Goal: Task Accomplishment & Management: Manage account settings

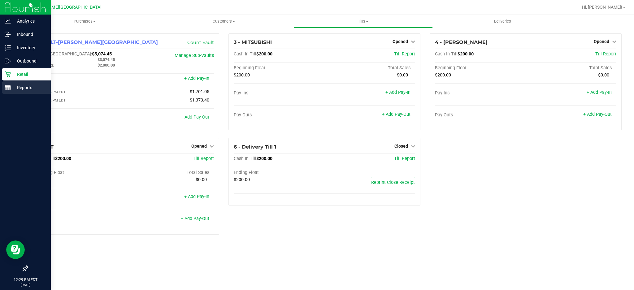
click at [26, 90] on p "Reports" at bounding box center [29, 87] width 37 height 7
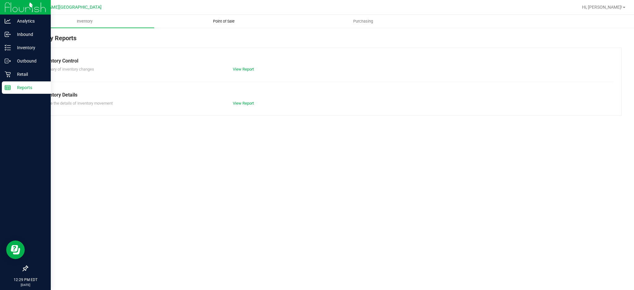
click at [212, 18] on uib-tab-heading "Point of Sale" at bounding box center [224, 21] width 139 height 12
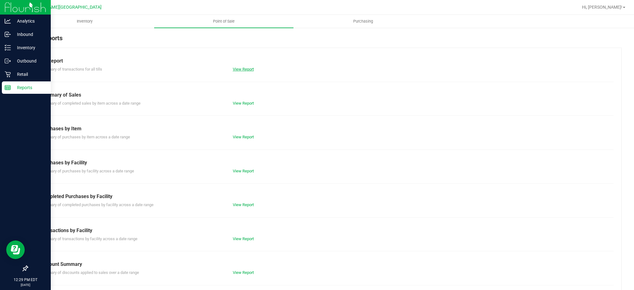
click at [240, 69] on link "View Report" at bounding box center [243, 69] width 21 height 5
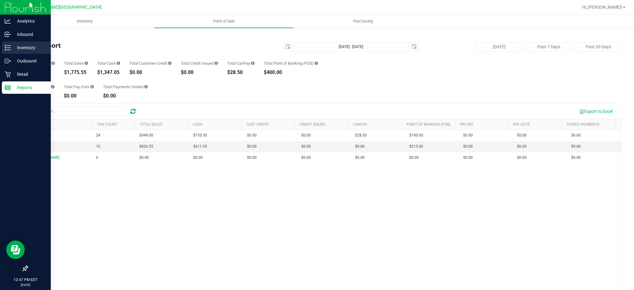
click at [30, 45] on p "Inventory" at bounding box center [29, 47] width 37 height 7
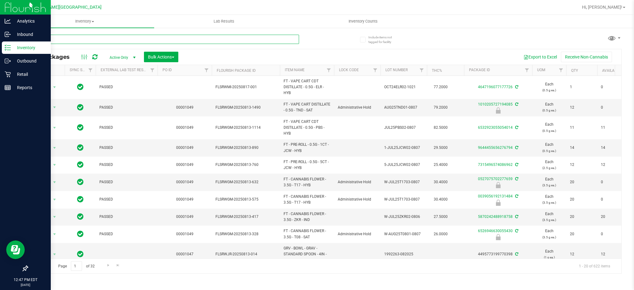
click at [71, 38] on input "text" at bounding box center [163, 39] width 272 height 9
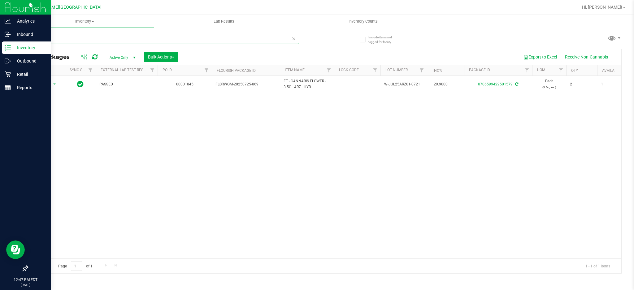
drag, startPoint x: 50, startPoint y: 39, endPoint x: 30, endPoint y: 37, distance: 20.2
click at [31, 37] on input "arz" at bounding box center [163, 39] width 272 height 9
type input "007"
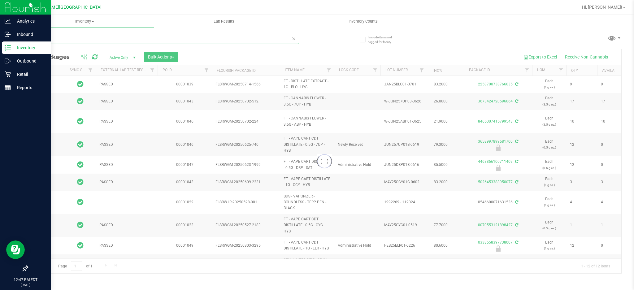
type input "[DATE]"
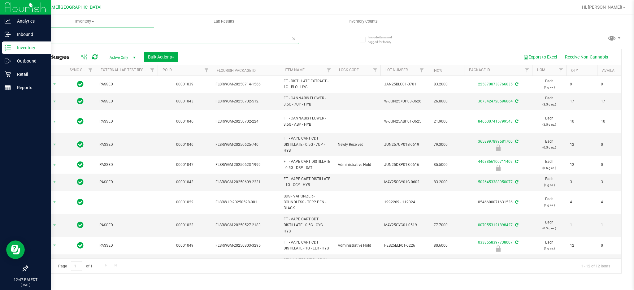
drag, startPoint x: 46, startPoint y: 40, endPoint x: 31, endPoint y: 38, distance: 15.9
click at [31, 37] on input "007" at bounding box center [163, 39] width 272 height 9
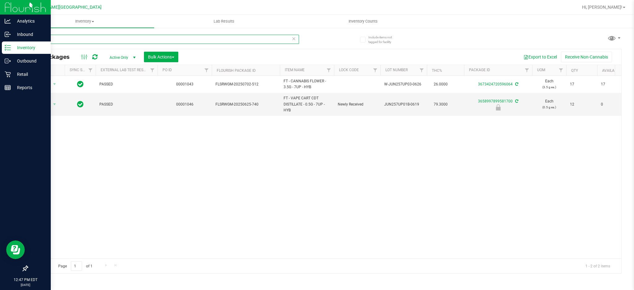
drag, startPoint x: 46, startPoint y: 37, endPoint x: 33, endPoint y: 38, distance: 13.7
click at [33, 38] on input "7up" at bounding box center [163, 39] width 272 height 9
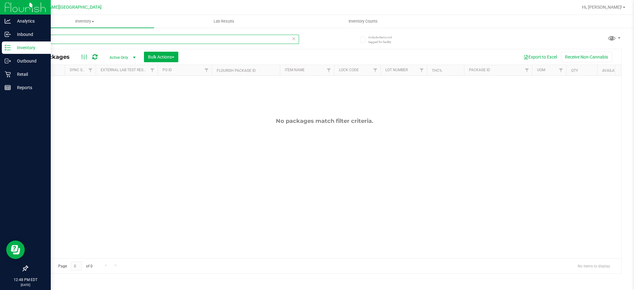
drag, startPoint x: 41, startPoint y: 41, endPoint x: 24, endPoint y: 37, distance: 18.5
click at [24, 37] on div "Include items not tagged for facility grunt All Packages Active Only Active Onl…" at bounding box center [324, 121] width 619 height 189
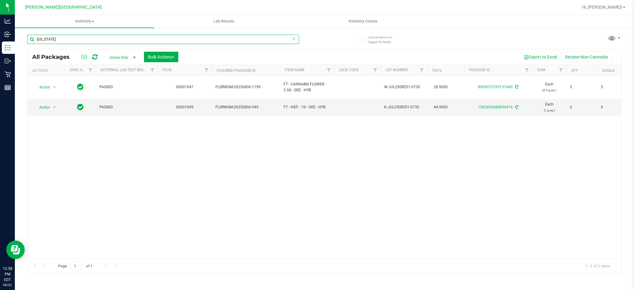
type input "[US_STATE]"
drag, startPoint x: 220, startPoint y: 172, endPoint x: 306, endPoint y: 128, distance: 95.8
click at [221, 171] on div "Action Action Adjust qty Create package Edit attributes Global inventory Locate…" at bounding box center [325, 167] width 594 height 183
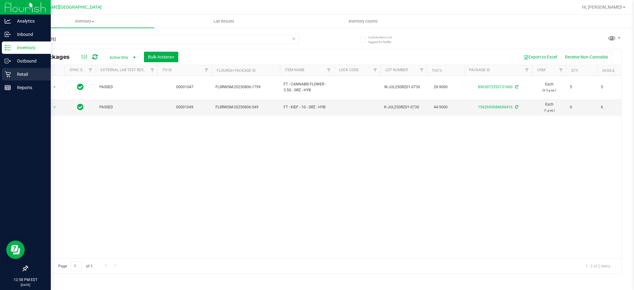
click at [13, 68] on div "Retail" at bounding box center [26, 74] width 49 height 12
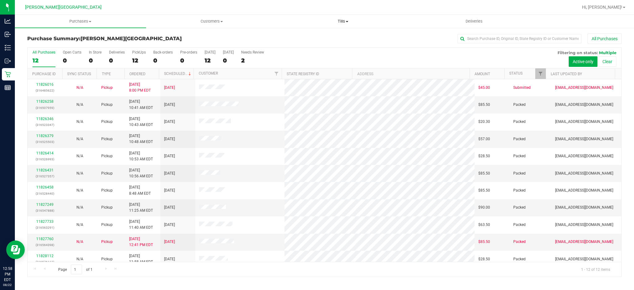
click at [340, 17] on uib-tab-heading "Tills Manage tills Reconcile e-payments" at bounding box center [343, 21] width 131 height 12
click at [302, 37] on span "Manage tills" at bounding box center [298, 37] width 42 height 5
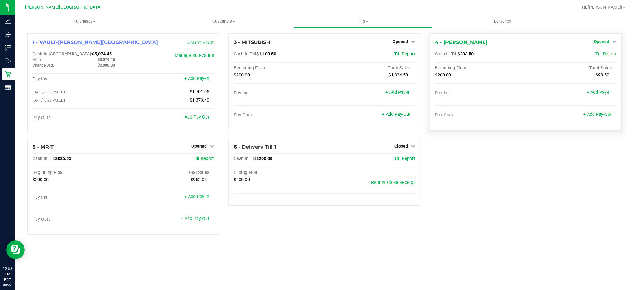
click at [602, 43] on span "Opened" at bounding box center [601, 41] width 15 height 5
click at [597, 53] on link "Close Till" at bounding box center [602, 54] width 17 height 5
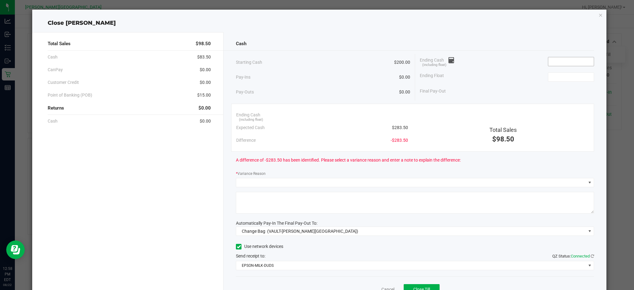
click at [548, 63] on input at bounding box center [571, 61] width 46 height 9
type input "$83.50"
click at [553, 78] on input at bounding box center [571, 77] width 46 height 9
type input "$200.00"
click at [506, 101] on div "Cash Starting Cash $200.00 Pay-Ins $0.00 Pay-Outs $0.00 Ending Cash (including …" at bounding box center [415, 171] width 383 height 279
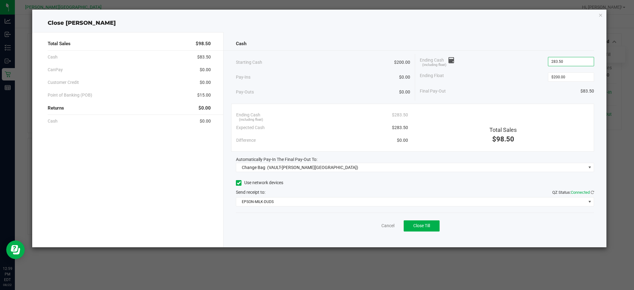
type input "$283.50"
click at [523, 55] on div "Ending Cash (including float) $283.50" at bounding box center [507, 61] width 174 height 15
click at [465, 166] on span "Change Bag (VAULT-[PERSON_NAME][GEOGRAPHIC_DATA])" at bounding box center [411, 167] width 350 height 9
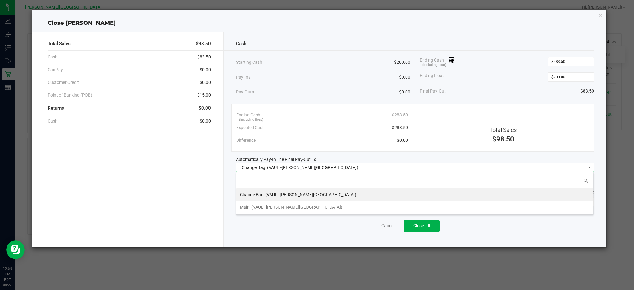
scroll to position [9, 358]
click at [272, 206] on span "(VAULT-[PERSON_NAME][GEOGRAPHIC_DATA])" at bounding box center [296, 207] width 91 height 5
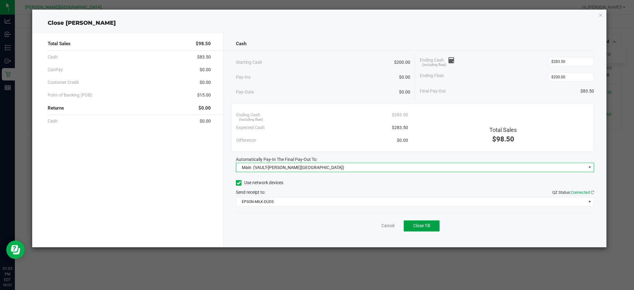
click at [429, 228] on span "Close Till" at bounding box center [421, 225] width 17 height 5
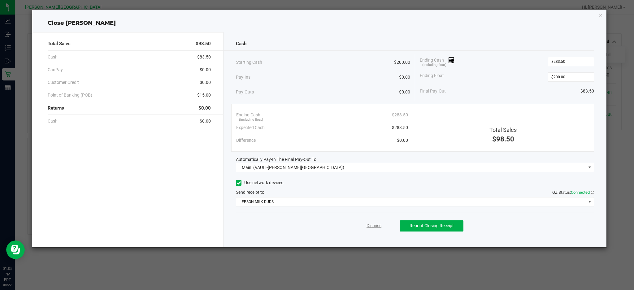
click at [381, 227] on link "Dismiss" at bounding box center [374, 226] width 15 height 7
